Goal: Find specific page/section: Find specific page/section

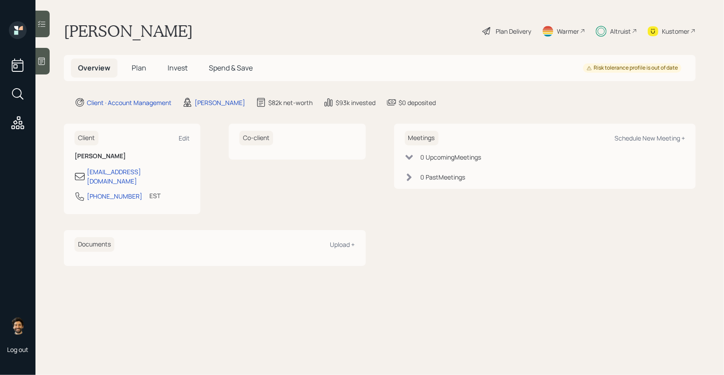
click at [611, 31] on div "Altruist" at bounding box center [620, 31] width 21 height 9
